Goal: Transaction & Acquisition: Book appointment/travel/reservation

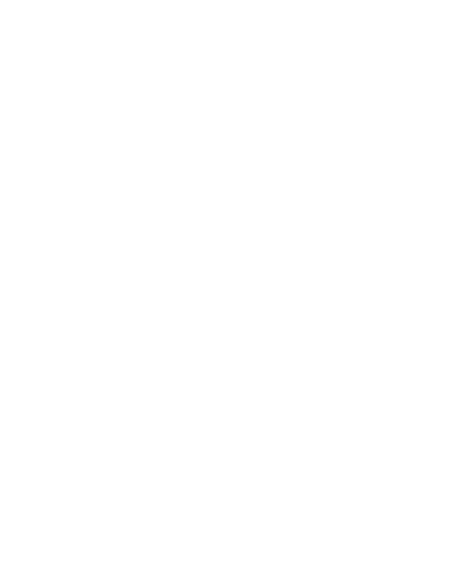
click at [409, 193] on icon at bounding box center [408, 201] width 20 height 16
click at [47, 442] on div "Arrivo" at bounding box center [46, 434] width 68 height 16
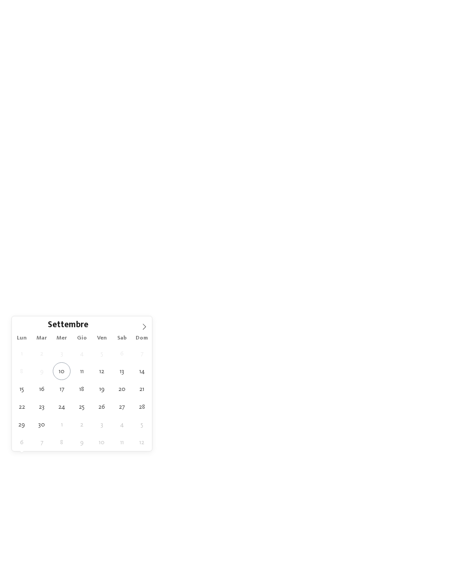
type div "13.09.2025"
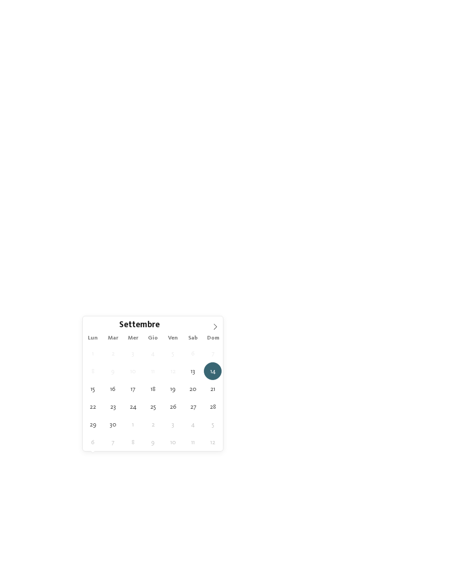
type div "15.09.2025"
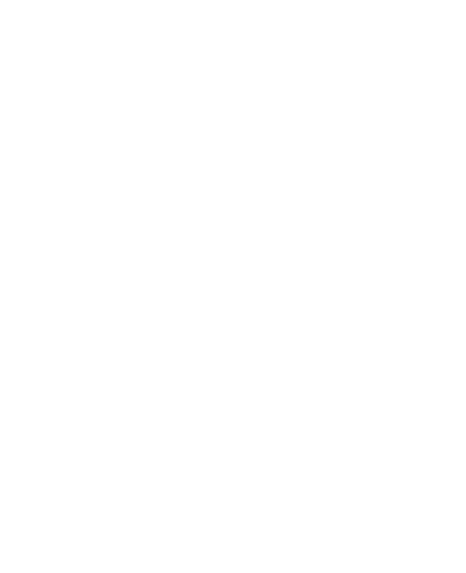
click at [178, 442] on div "Regione" at bounding box center [188, 434] width 68 height 16
click at [290, 291] on div at bounding box center [287, 295] width 9 height 9
click at [264, 337] on div "accetta" at bounding box center [233, 346] width 118 height 18
click at [214, 348] on div "Regione" at bounding box center [188, 340] width 68 height 16
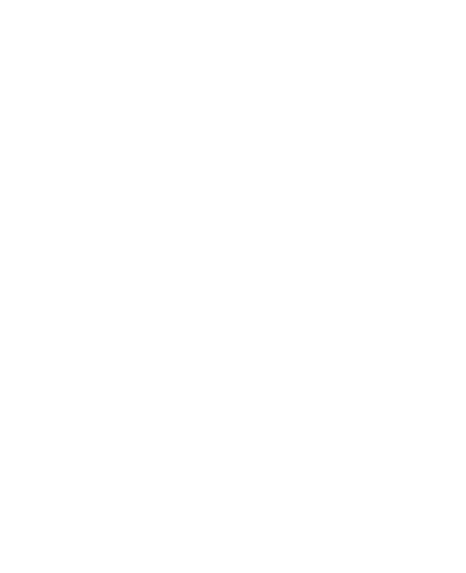
click at [307, 196] on icon at bounding box center [306, 204] width 20 height 16
click at [289, 342] on icon at bounding box center [288, 340] width 4 height 4
click at [206, 121] on div "Piscina coperta o con collegamento a piscina esterna" at bounding box center [160, 131] width 118 height 20
click at [212, 145] on div at bounding box center [214, 149] width 9 height 9
click at [214, 163] on div at bounding box center [214, 167] width 9 height 9
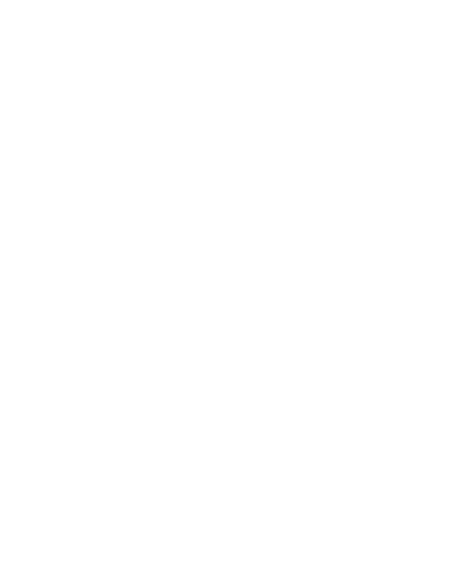
click at [214, 182] on div at bounding box center [214, 186] width 9 height 9
click at [244, 449] on div "accetta" at bounding box center [233, 458] width 264 height 18
click at [431, 279] on link "trova l’hotel" at bounding box center [420, 271] width 68 height 16
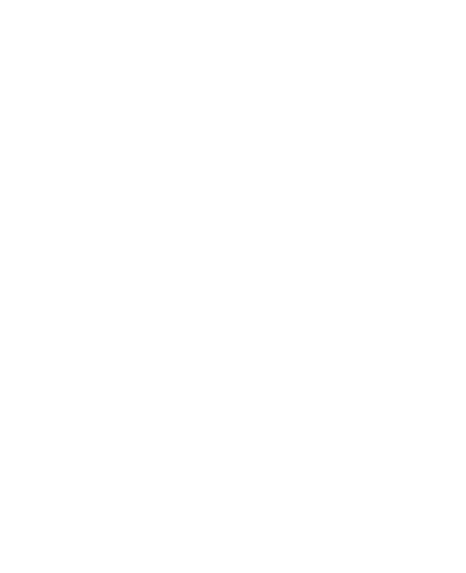
click at [344, 184] on span "Family Experiences" at bounding box center [326, 187] width 43 height 6
click at [298, 150] on icon at bounding box center [306, 158] width 20 height 16
click at [331, 190] on div "Family Experiences" at bounding box center [326, 186] width 66 height 16
click at [271, 296] on div "CHILDREN’S FARM" at bounding box center [233, 305] width 118 height 18
click at [307, 150] on icon at bounding box center [306, 158] width 20 height 16
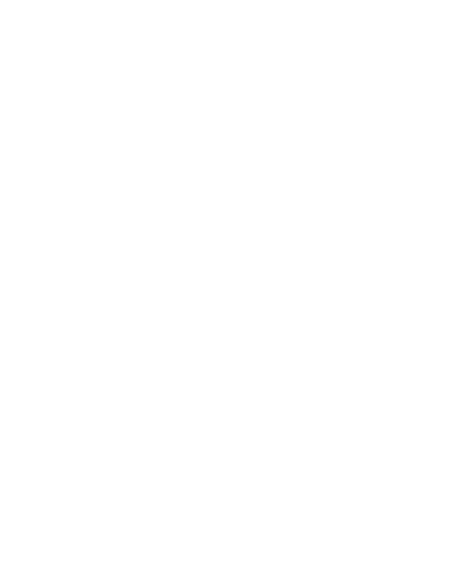
click at [270, 185] on span "I miei desideri" at bounding box center [258, 187] width 43 height 6
click at [215, 184] on icon at bounding box center [215, 186] width 6 height 5
click at [216, 165] on icon at bounding box center [215, 167] width 6 height 5
click at [214, 141] on div "Piscina avventura" at bounding box center [160, 150] width 118 height 18
click at [219, 126] on div at bounding box center [214, 130] width 9 height 9
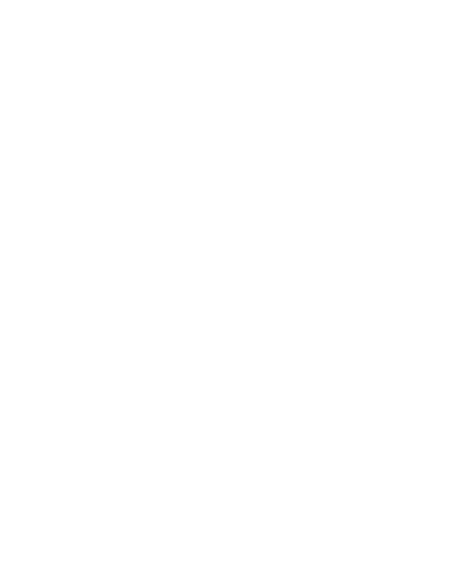
click at [374, 85] on icon at bounding box center [379, 93] width 20 height 16
click at [352, 189] on div "Family Experiences" at bounding box center [326, 186] width 66 height 16
click at [284, 301] on div at bounding box center [287, 305] width 9 height 9
click at [256, 383] on div "accetta" at bounding box center [233, 392] width 118 height 18
click at [266, 187] on span "I miei desideri" at bounding box center [258, 187] width 43 height 6
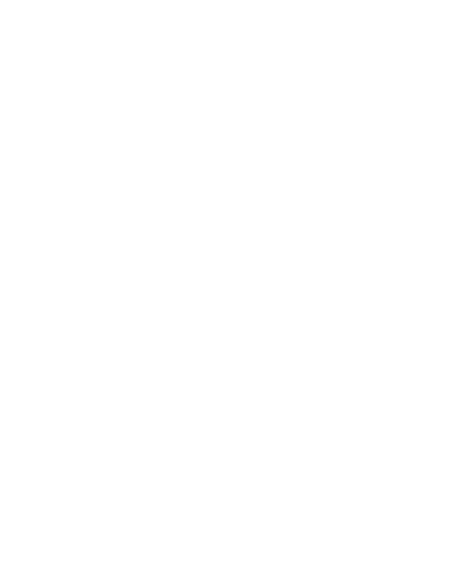
click at [381, 85] on icon at bounding box center [379, 93] width 20 height 16
click at [408, 184] on span "filtra" at bounding box center [413, 187] width 18 height 6
click at [74, 404] on span "Family hotel [GEOGRAPHIC_DATA]" at bounding box center [54, 412] width 72 height 17
click at [74, 183] on div "Arrivo" at bounding box center [53, 186] width 47 height 7
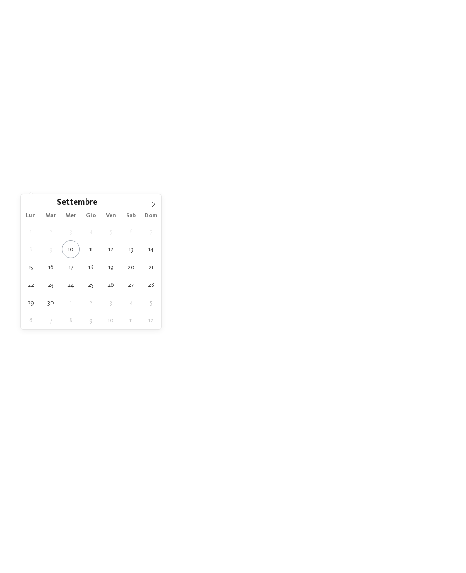
type div "13.09.2025"
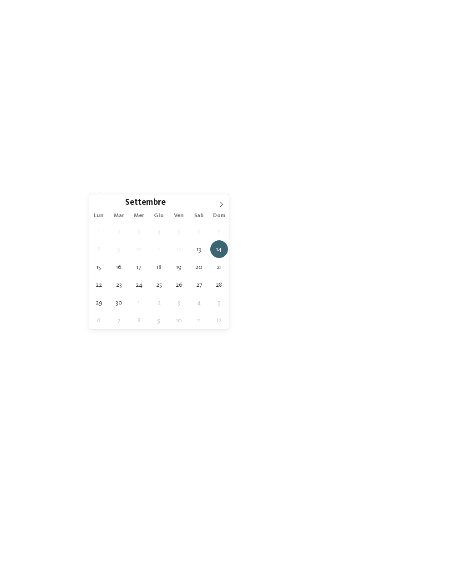
type div "15.09.2025"
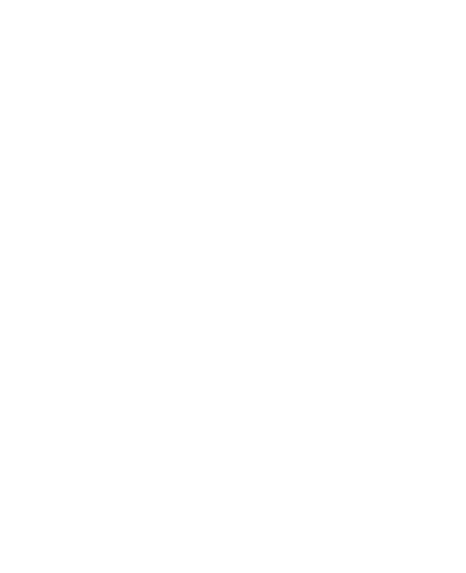
click at [223, 186] on div "Regione" at bounding box center [190, 186] width 68 height 16
click at [214, 185] on div at bounding box center [217, 186] width 7 height 4
click at [302, 196] on icon at bounding box center [306, 204] width 20 height 16
click at [425, 189] on div "filtra" at bounding box center [413, 186] width 66 height 16
click at [88, 336] on div at bounding box center [123, 335] width 210 height 118
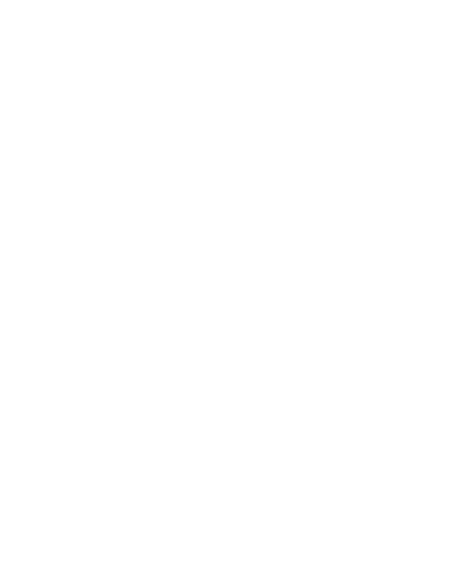
scroll to position [250, 0]
click at [377, 414] on h4 "Adventure Family Hotel Maria ****" at bounding box center [343, 416] width 192 height 12
click at [81, 404] on h4 "Familienhotel Huber ****ˢ" at bounding box center [123, 410] width 192 height 12
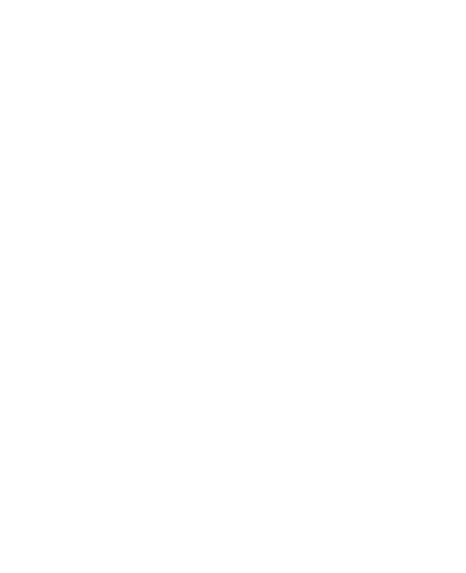
click at [418, 374] on div at bounding box center [343, 331] width 210 height 118
click at [20, 58] on icon at bounding box center [20, 59] width 22 height 18
click at [416, 276] on div at bounding box center [343, 248] width 210 height 118
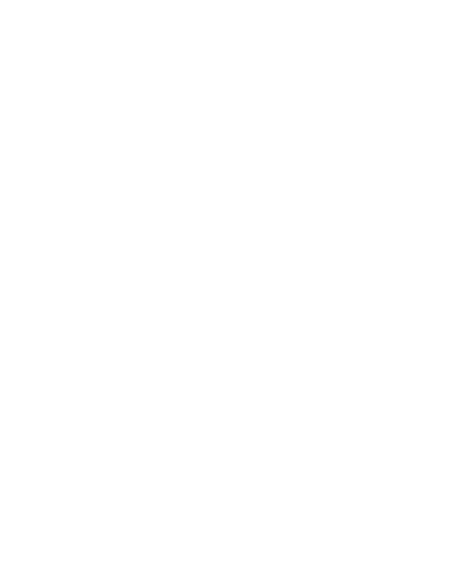
scroll to position [3198, 0]
click at [323, 259] on h4 "Familyhotel Biancaneve ****ˢ" at bounding box center [343, 265] width 192 height 12
click at [413, 372] on div "Tre Cime Parco naturale Tre Cime – Dolomiti di Sesto" at bounding box center [340, 374] width 215 height 80
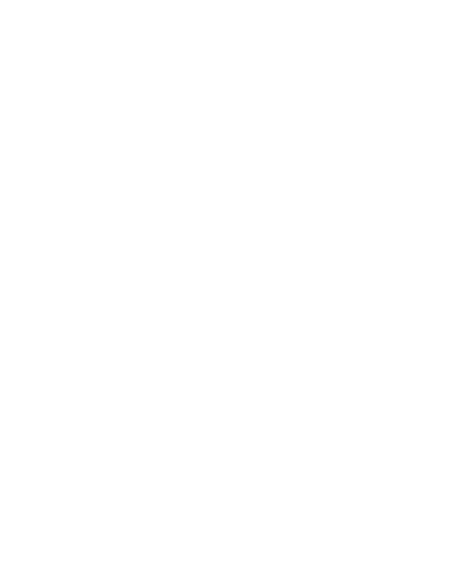
scroll to position [679, 0]
